Goal: Check status

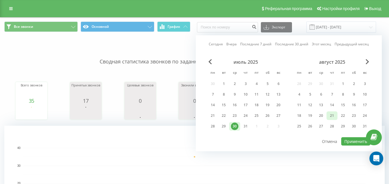
click at [332, 115] on div "21" at bounding box center [331, 115] width 7 height 7
click at [353, 141] on button "Применить" at bounding box center [355, 142] width 29 height 8
type input "[DATE] - [DATE]"
